Goal: Find specific page/section: Find specific page/section

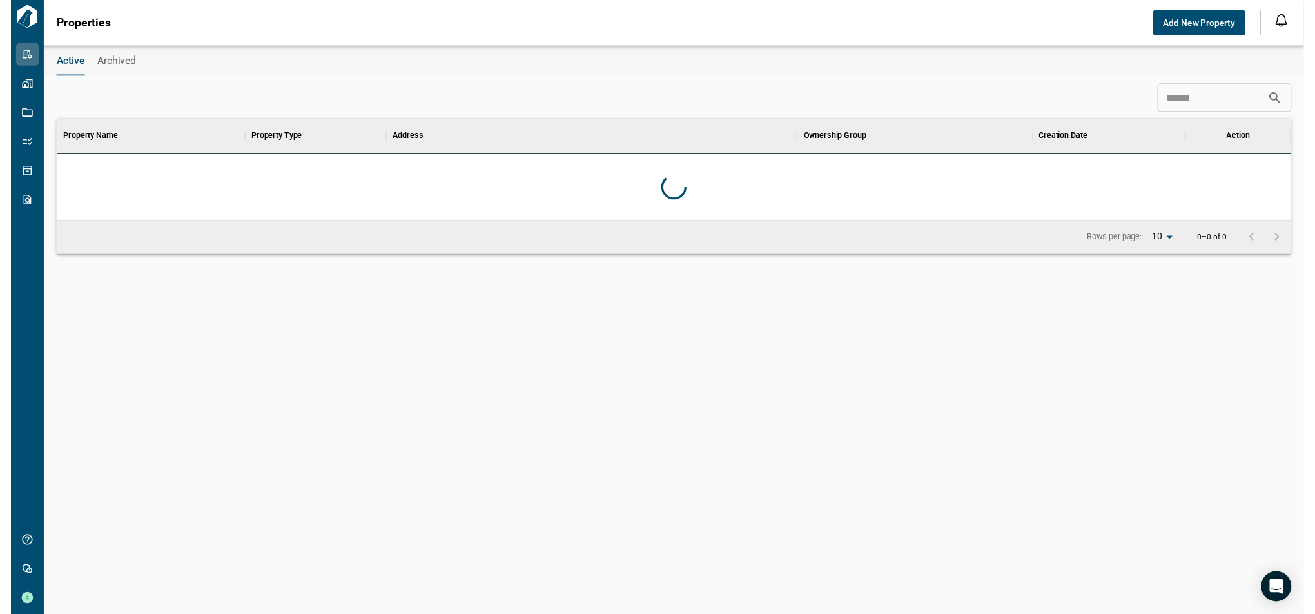
scroll to position [90, 1255]
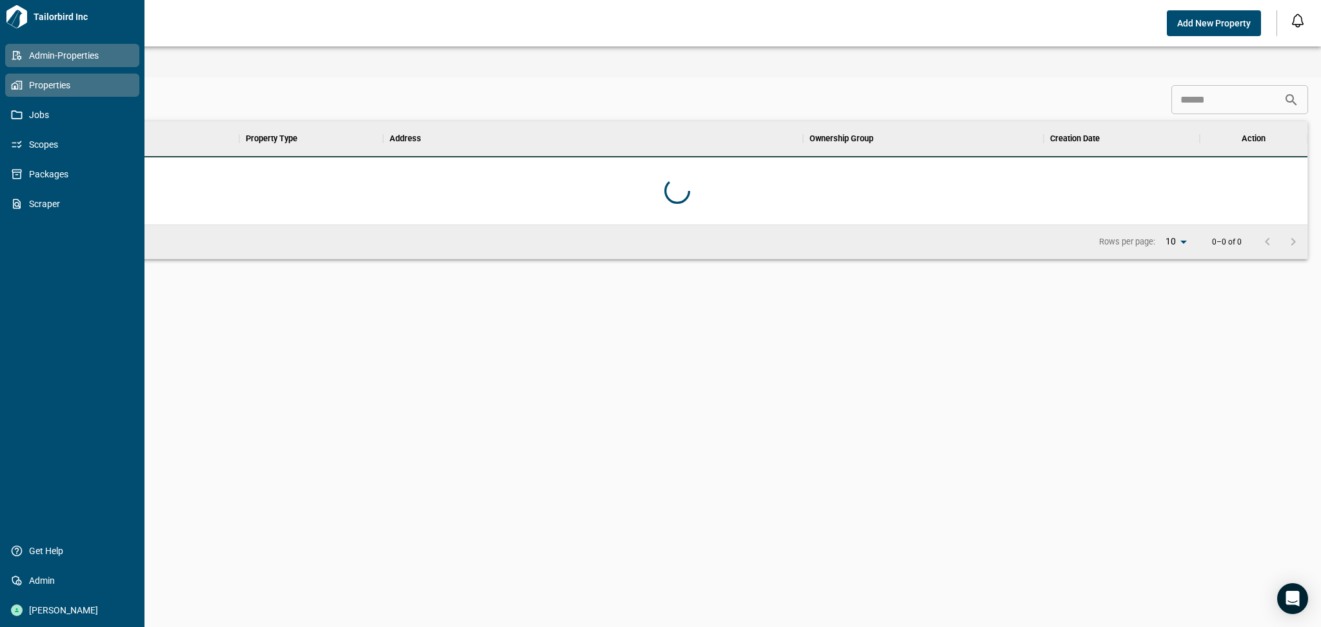
click at [33, 84] on span "Properties" at bounding box center [75, 85] width 104 height 13
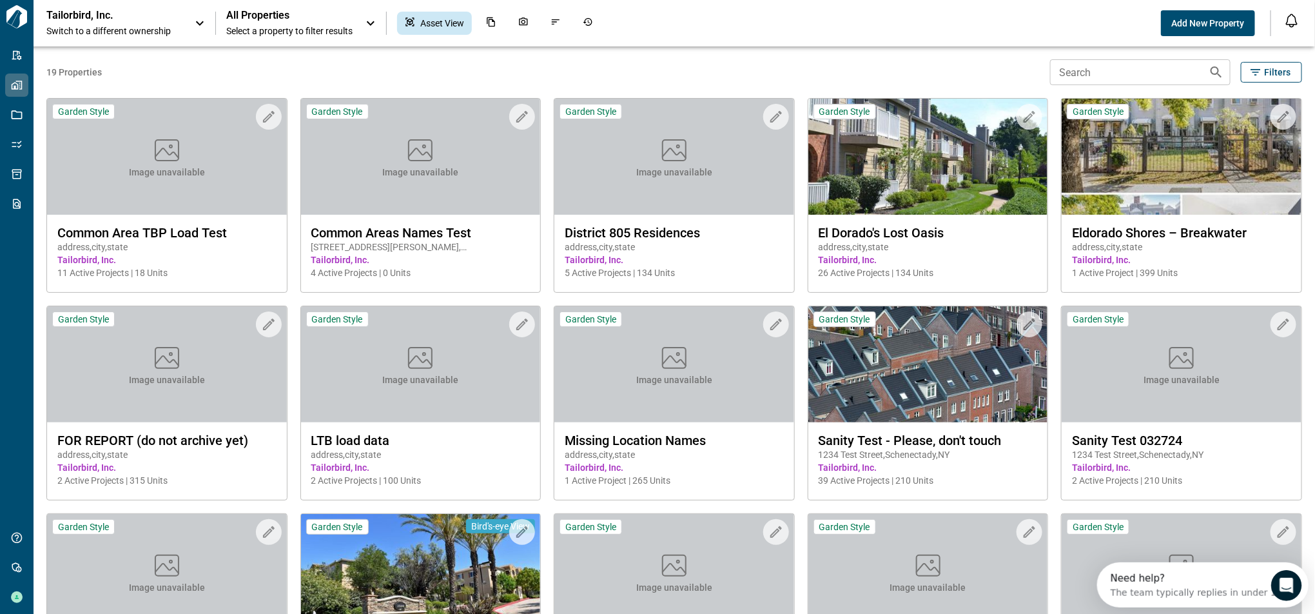
click at [1118, 77] on input "Search" at bounding box center [1124, 72] width 148 height 26
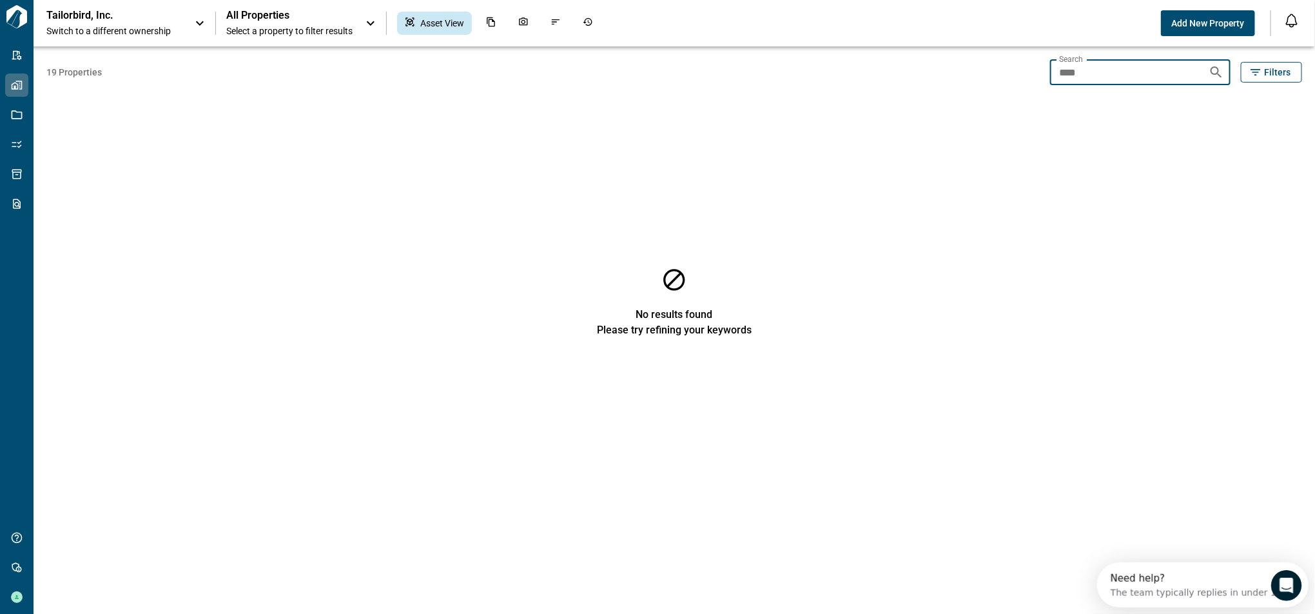
drag, startPoint x: 1100, startPoint y: 77, endPoint x: 1034, endPoint y: 58, distance: 69.2
click at [1034, 58] on div "19 Properties Search **** Search Filters No results found Please try refining y…" at bounding box center [674, 329] width 1256 height 567
type input "*"
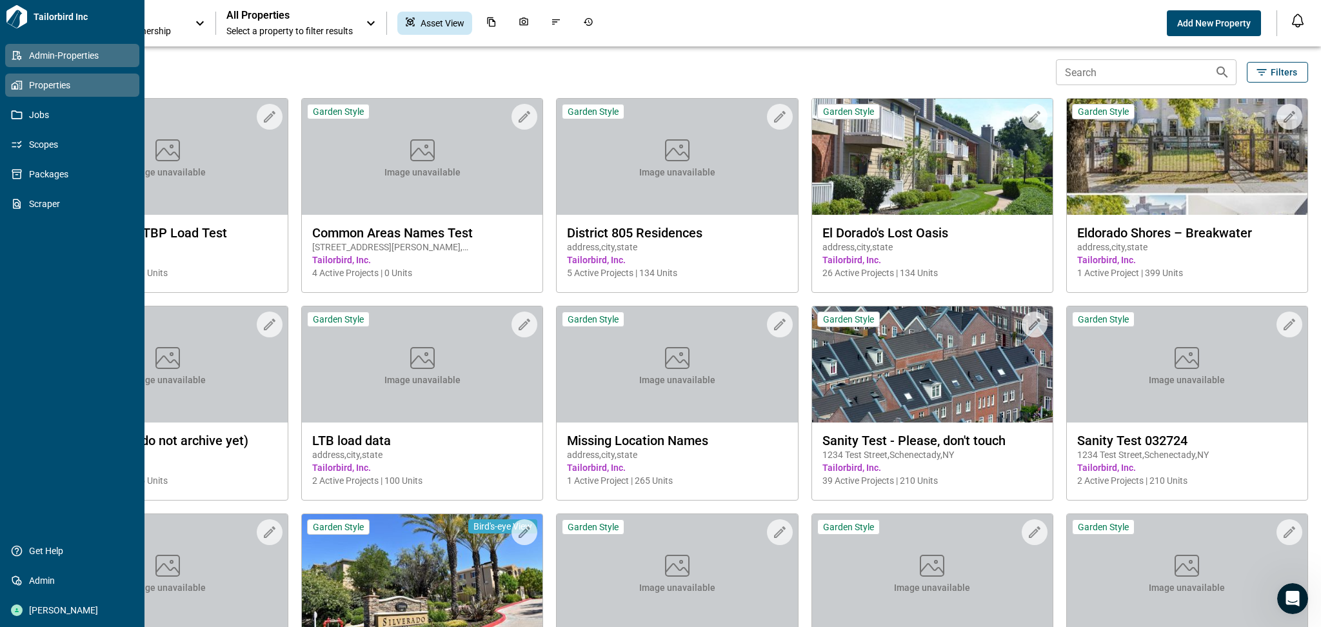
click at [30, 53] on span "Admin-Properties" at bounding box center [75, 55] width 104 height 13
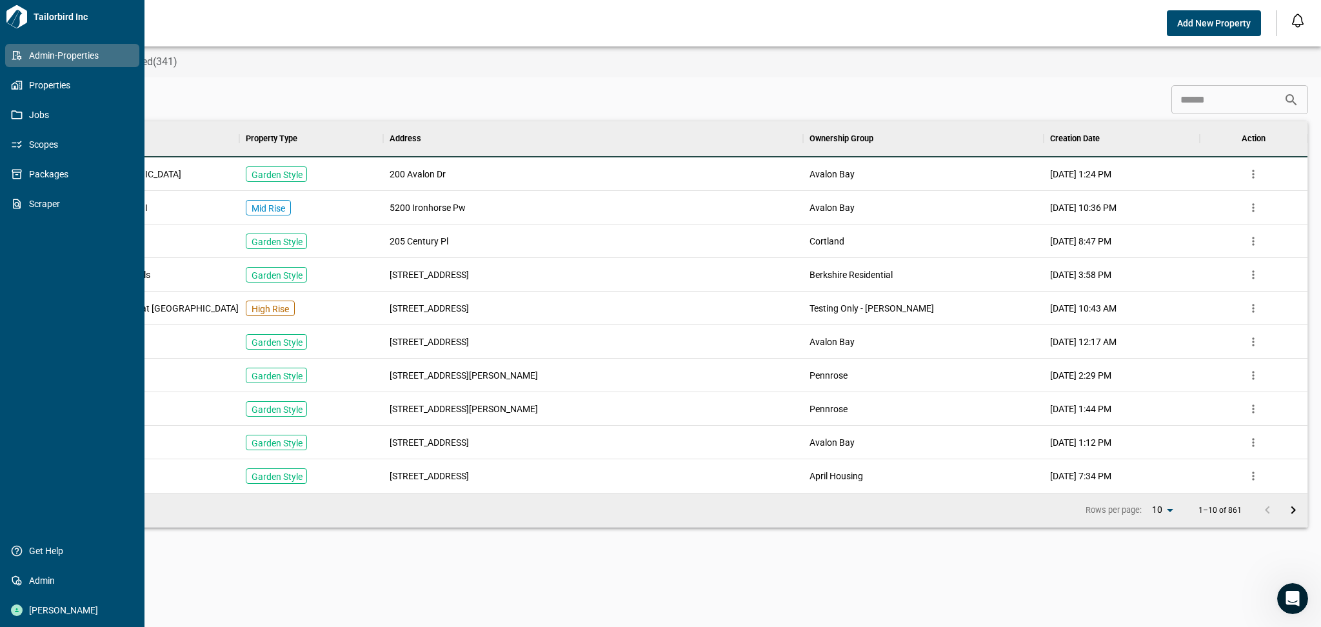
scroll to position [358, 1255]
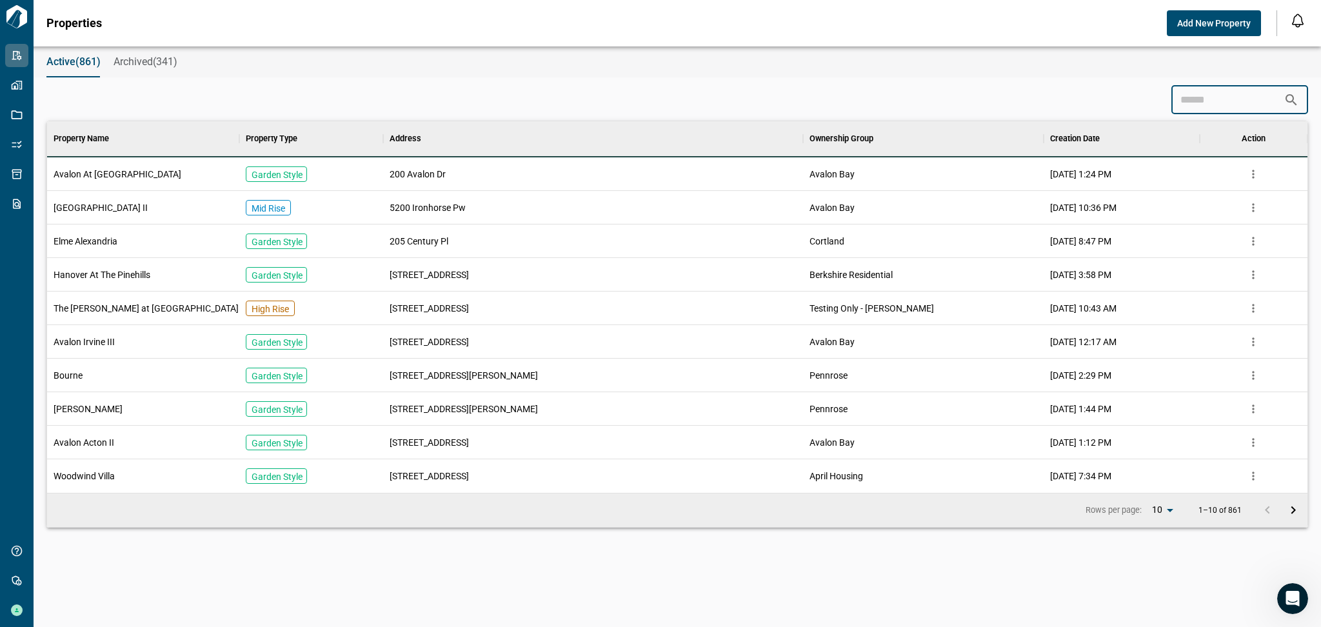
click at [1198, 97] on input at bounding box center [1227, 100] width 112 height 26
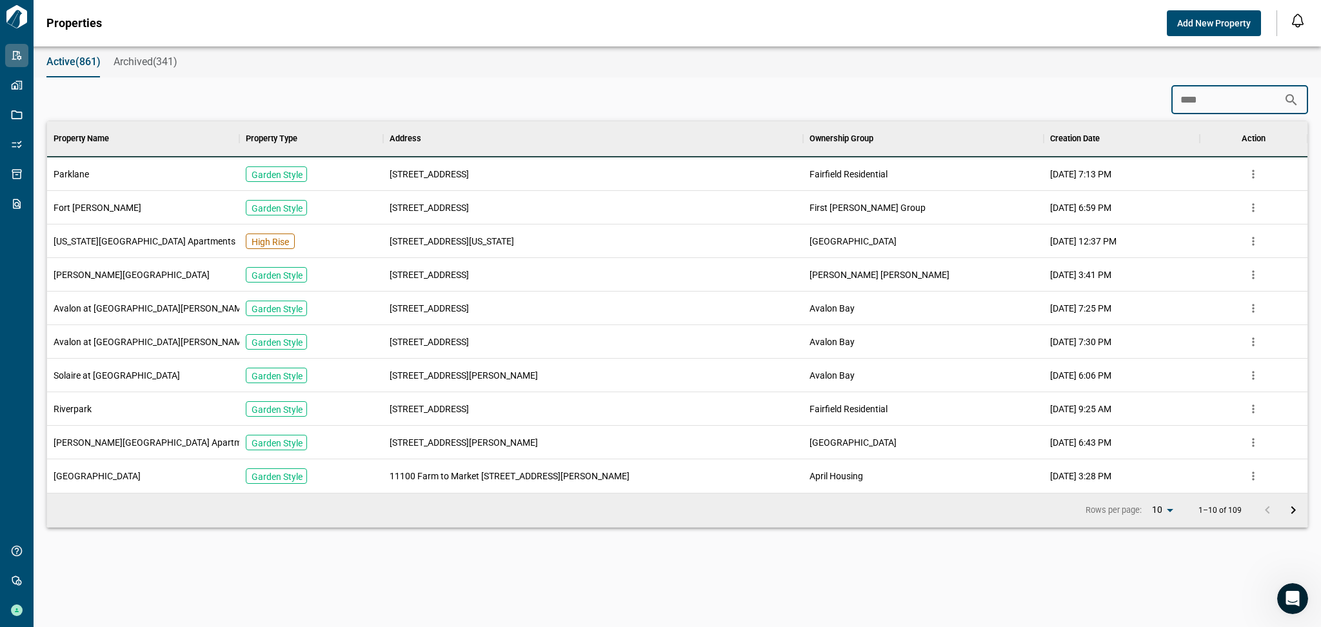
scroll to position [191, 1255]
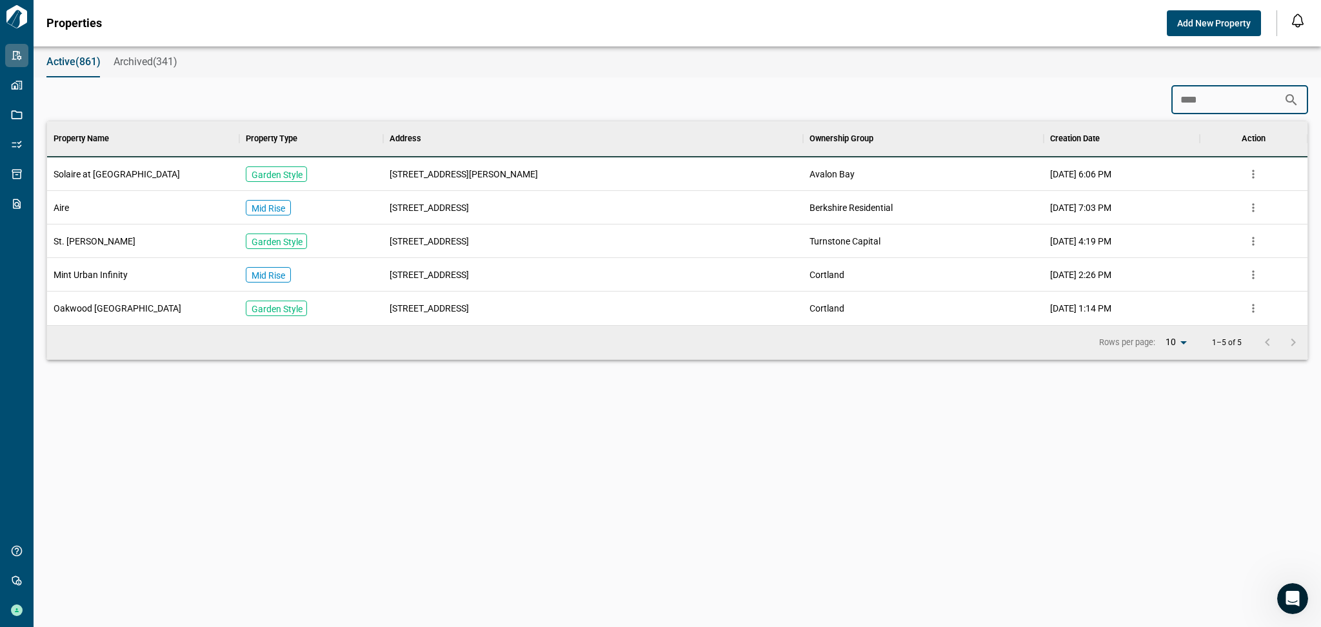
type input "****"
click at [119, 208] on div "Aire" at bounding box center [143, 208] width 192 height 34
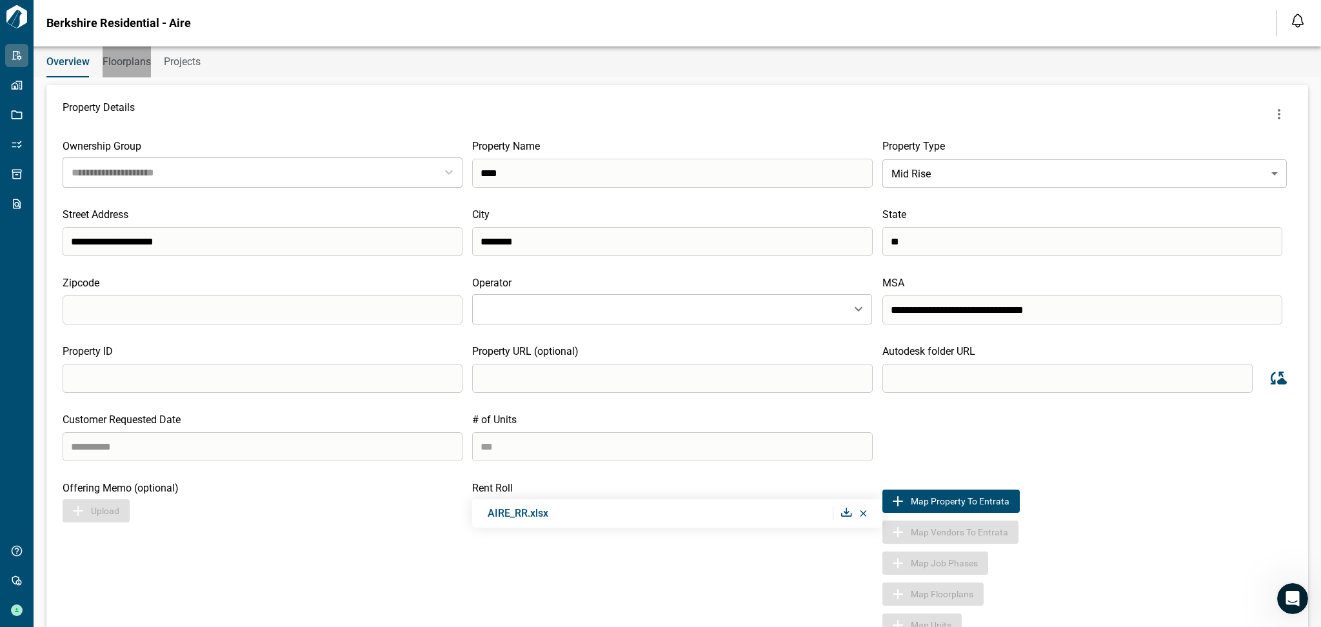
click at [139, 61] on span "Floorplans" at bounding box center [127, 61] width 48 height 13
